Goal: Task Accomplishment & Management: Manage account settings

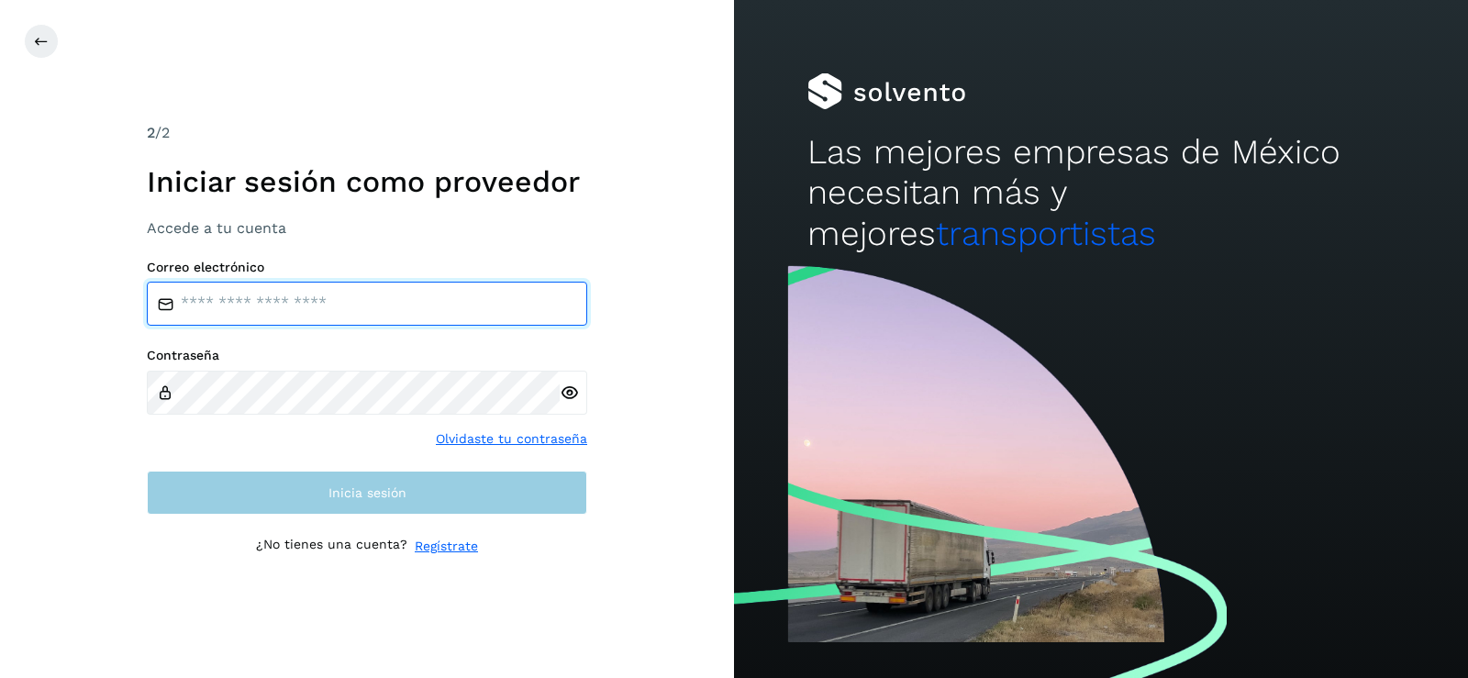
type input "**********"
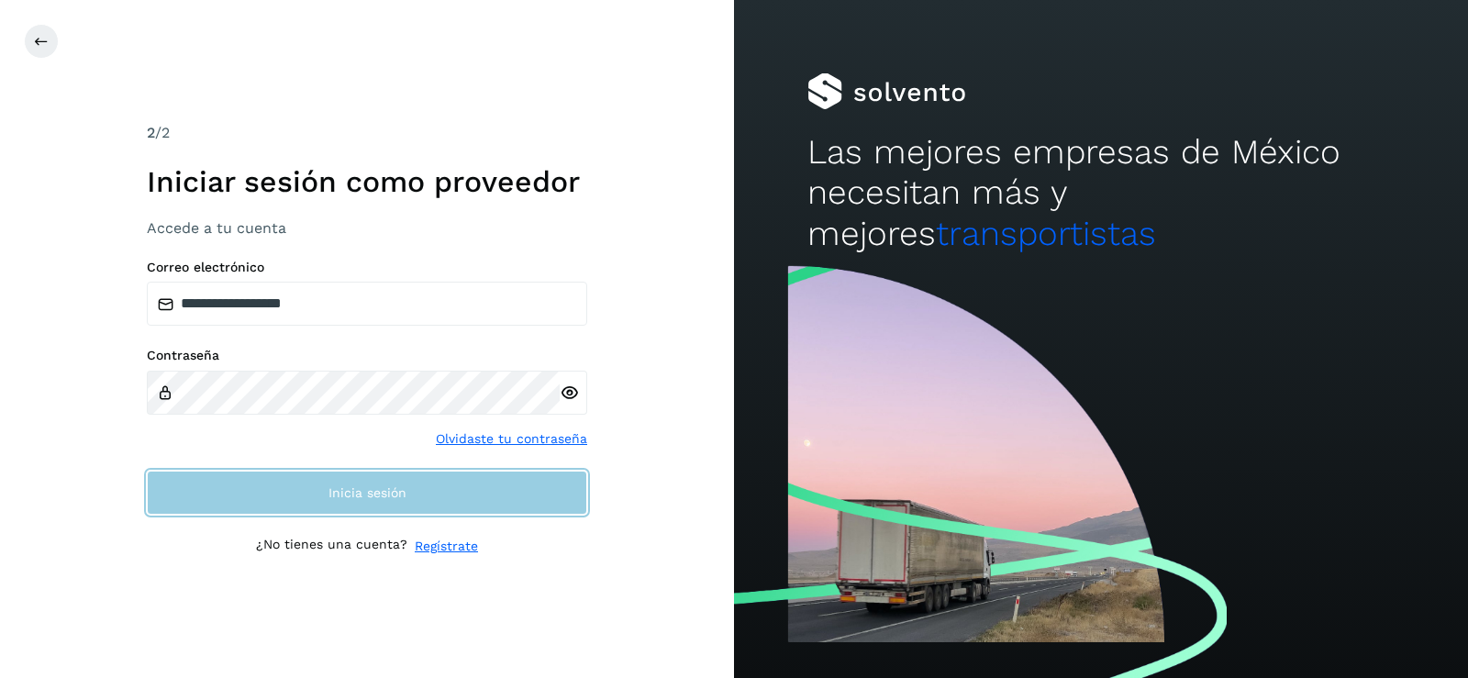
click at [351, 501] on button "Inicia sesión" at bounding box center [367, 493] width 440 height 44
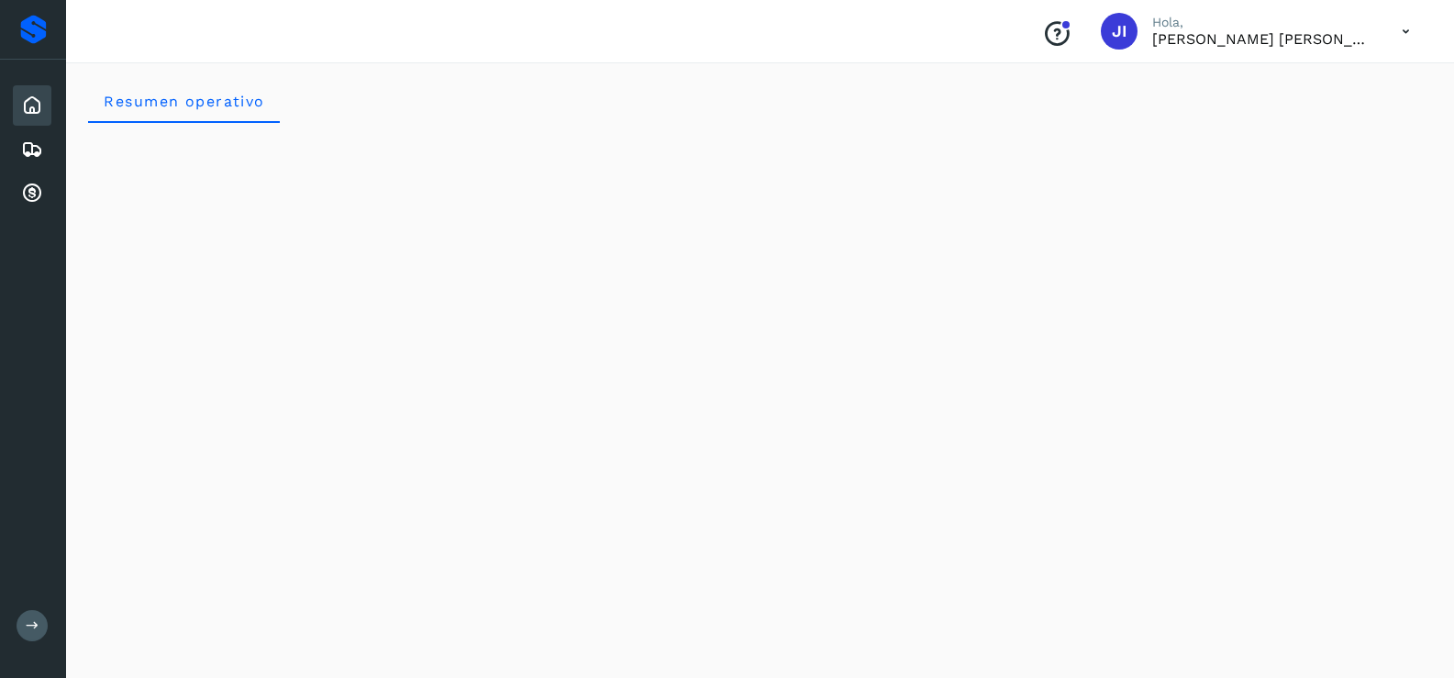
click at [29, 107] on icon at bounding box center [32, 106] width 22 height 22
click at [25, 152] on icon at bounding box center [32, 150] width 22 height 22
click at [37, 142] on icon at bounding box center [32, 150] width 22 height 22
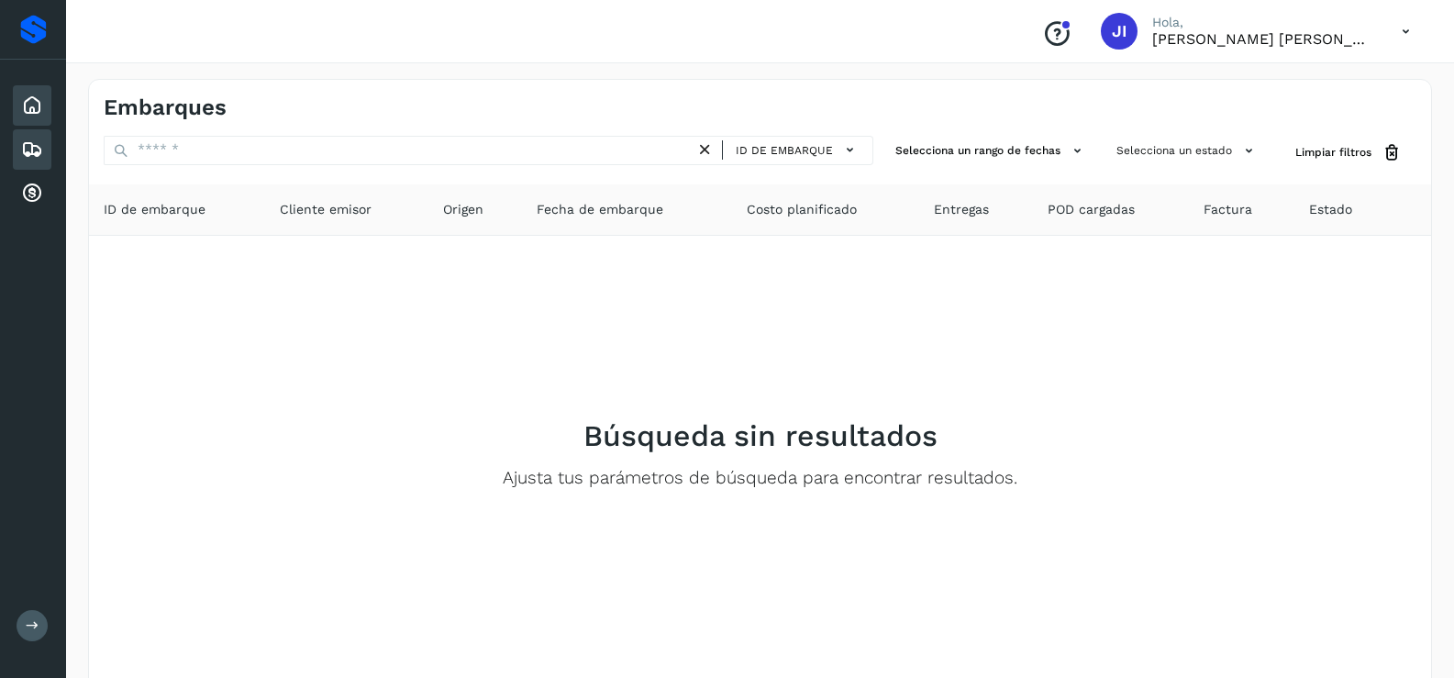
click at [37, 101] on icon at bounding box center [32, 106] width 22 height 22
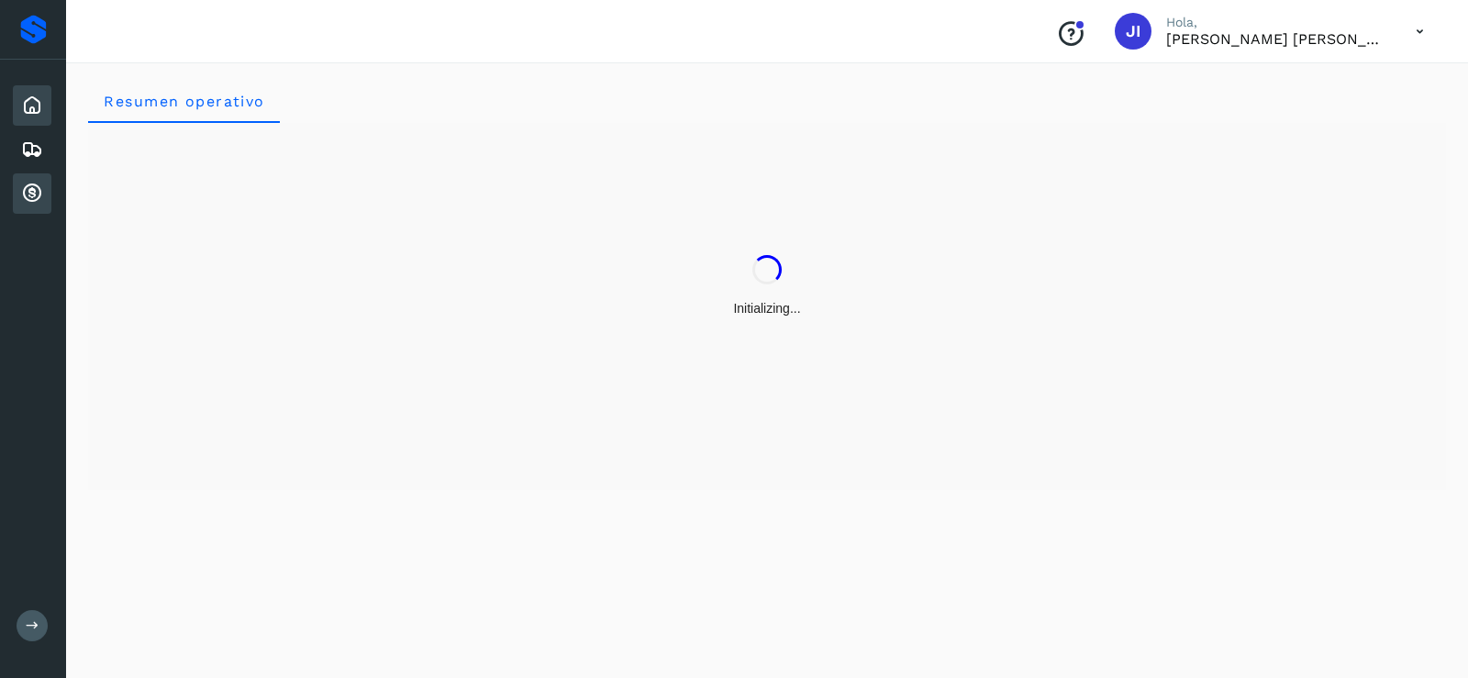
click at [22, 195] on icon at bounding box center [32, 194] width 22 height 22
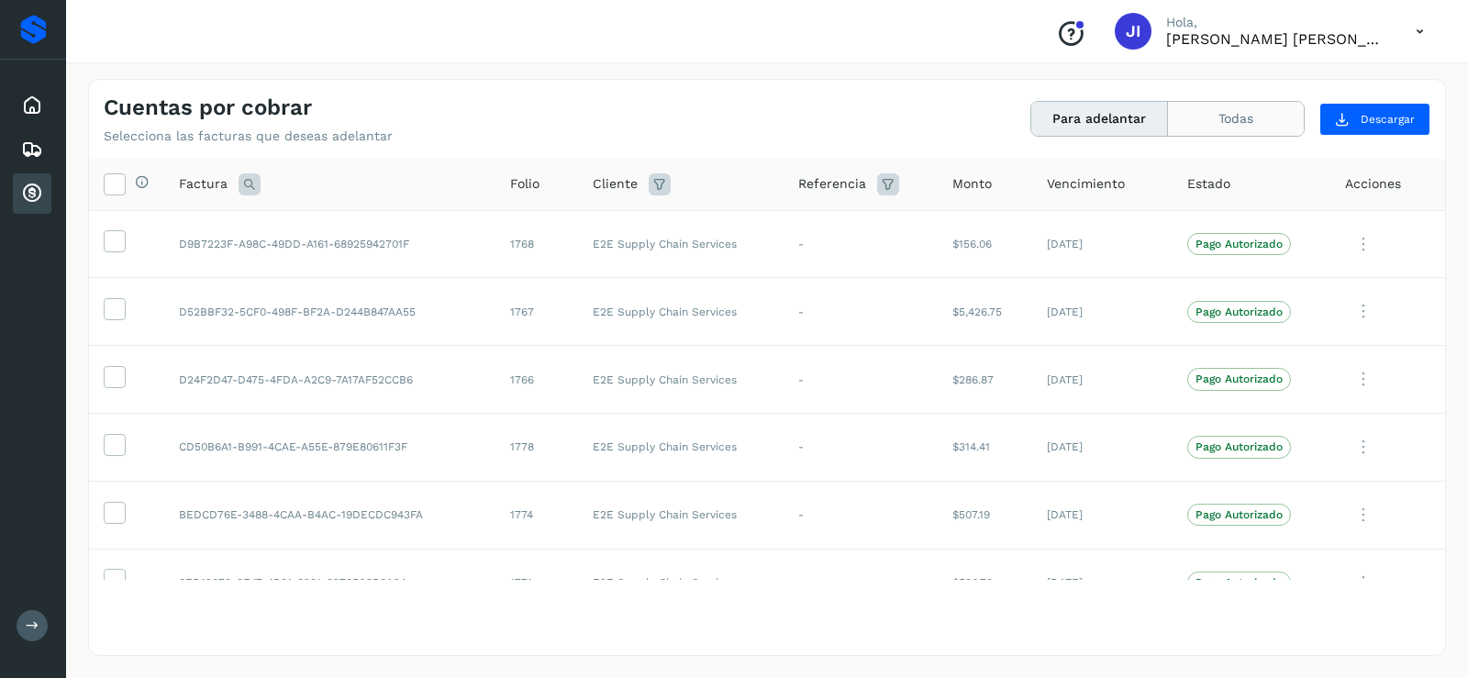
click at [1262, 109] on button "Todas" at bounding box center [1236, 119] width 136 height 34
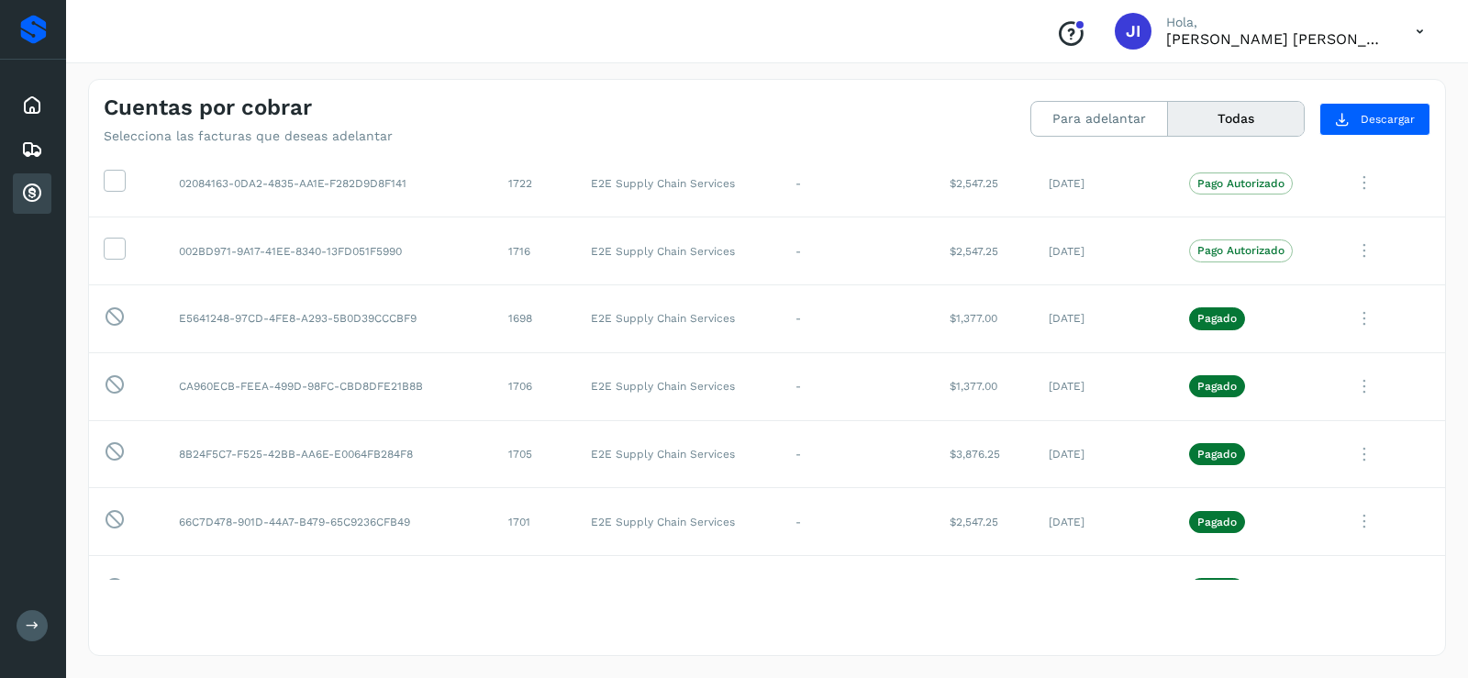
scroll to position [4496, 0]
